Goal: Task Accomplishment & Management: Manage account settings

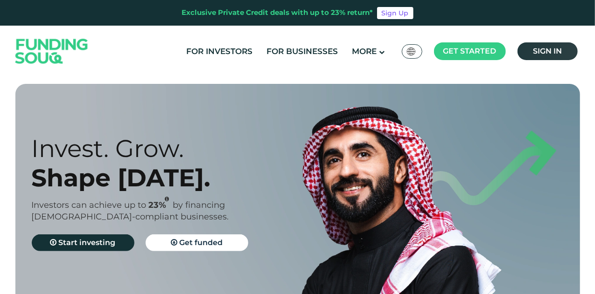
click at [549, 47] on span "Sign in" at bounding box center [547, 51] width 29 height 9
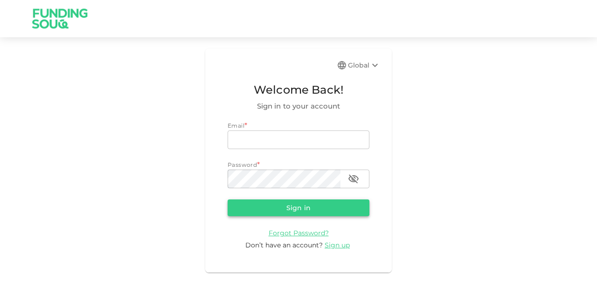
type input "mohanad.y.yasin@hotmail.com"
click at [320, 206] on button "Sign in" at bounding box center [299, 208] width 142 height 17
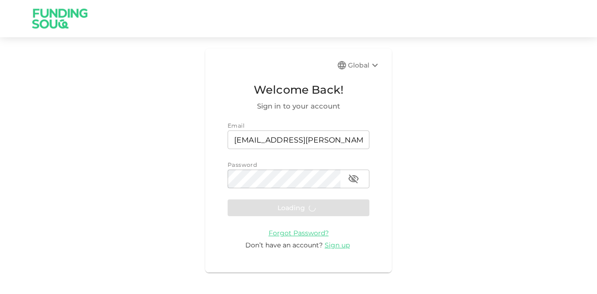
click at [320, 206] on form "Email email mohanad.y.yasin@hotmail.com email Password password password Loadin…" at bounding box center [299, 185] width 142 height 129
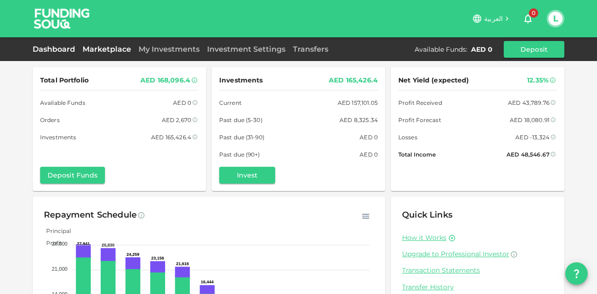
click at [111, 51] on link "Marketplace" at bounding box center [107, 49] width 56 height 9
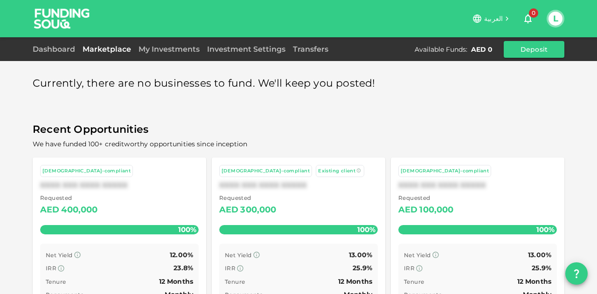
click at [67, 42] on div "Dashboard Marketplace My Investments Investment Settings Transfers Available Fu…" at bounding box center [299, 49] width 532 height 17
click at [66, 45] on link "Dashboard" at bounding box center [56, 49] width 46 height 9
